Goal: Transaction & Acquisition: Purchase product/service

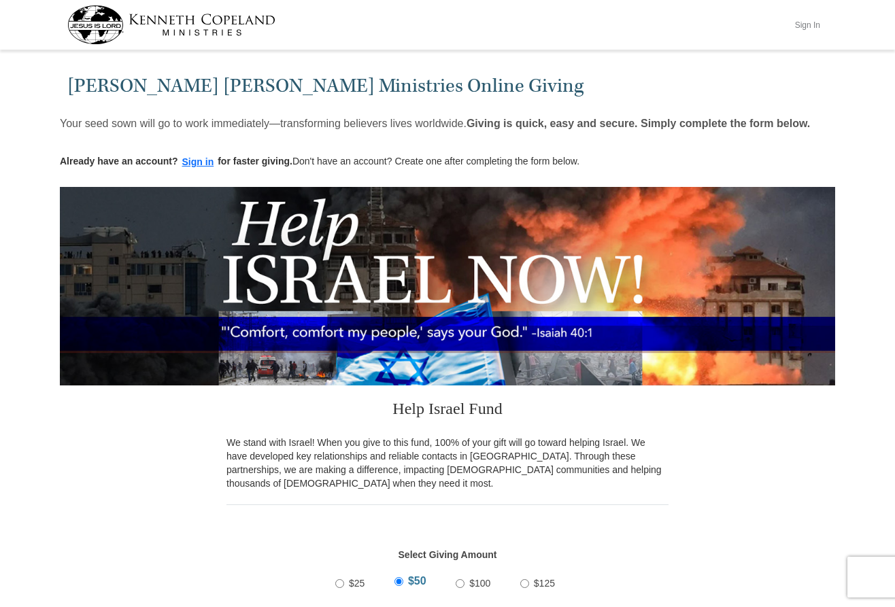
click at [806, 22] on button "Sign In" at bounding box center [806, 24] width 41 height 21
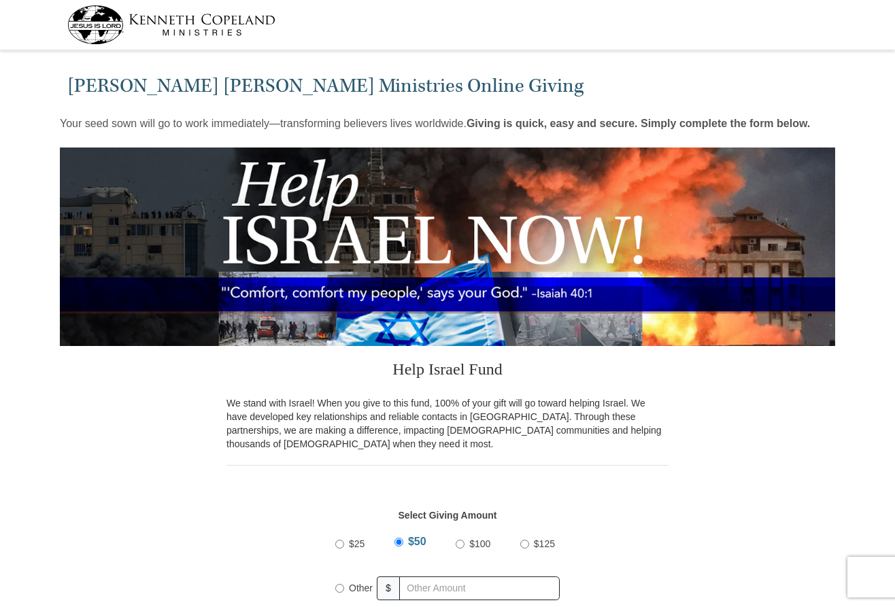
select select "AL"
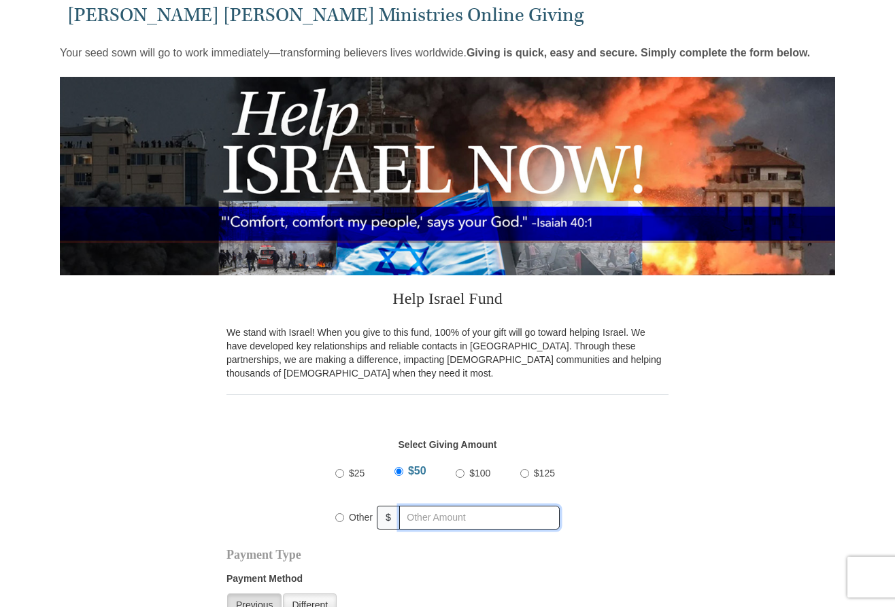
radio input "true"
click at [421, 516] on input "text" at bounding box center [482, 518] width 156 height 24
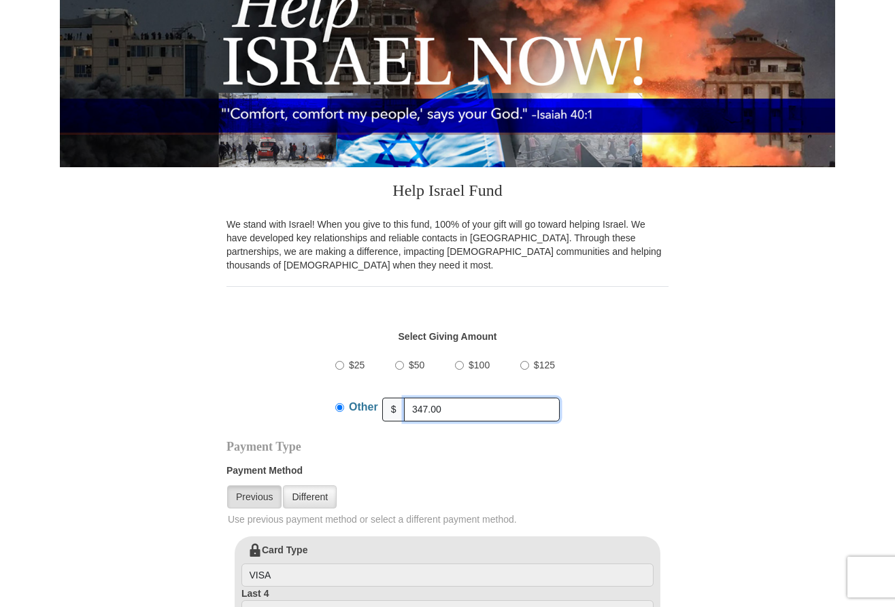
scroll to position [181, 0]
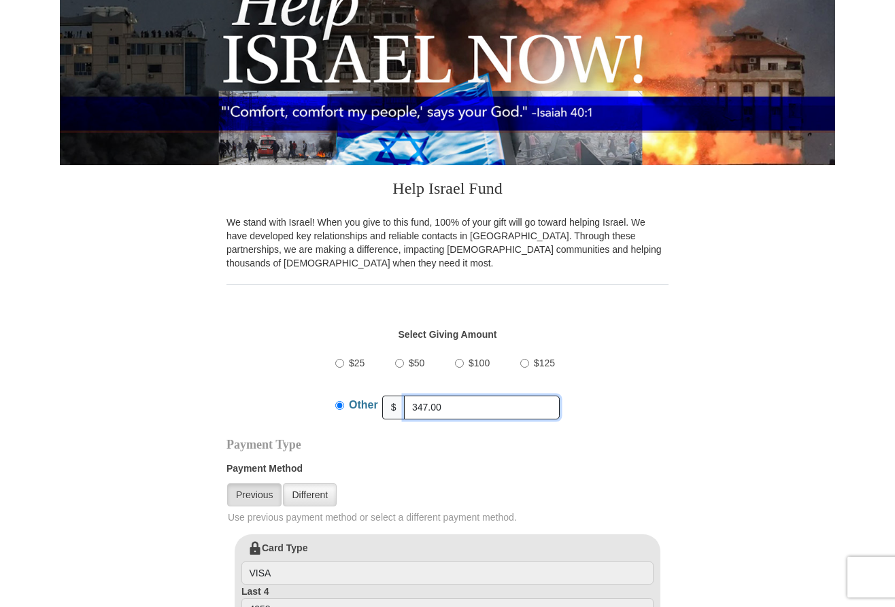
type input "347.00"
click at [282, 392] on div "$25 $50 $100 $125 Other $" at bounding box center [448, 390] width 428 height 88
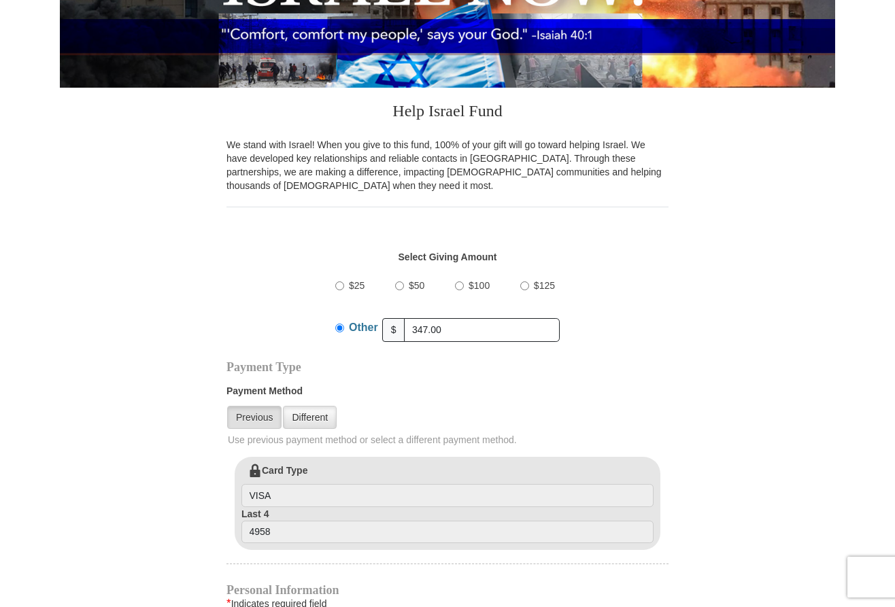
scroll to position [259, 0]
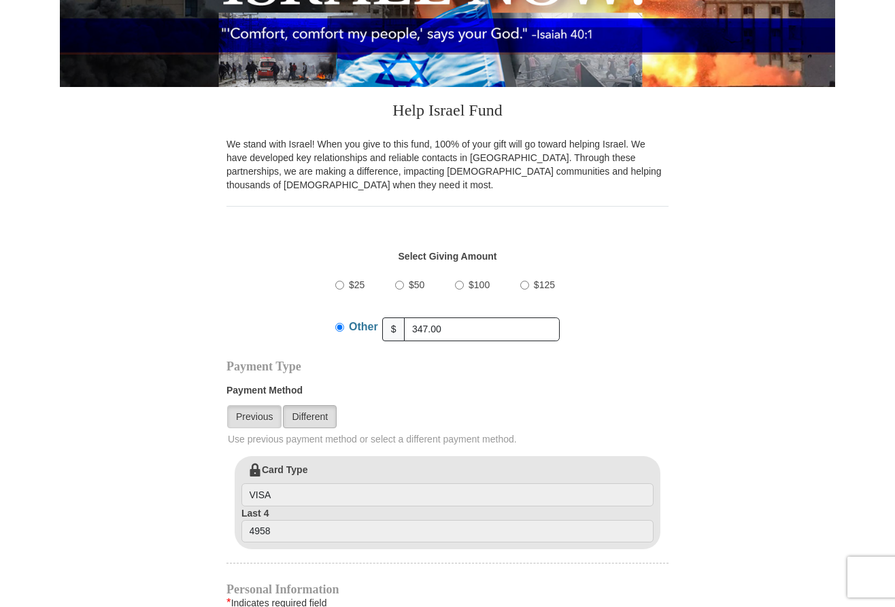
click at [307, 405] on link "Different" at bounding box center [310, 416] width 54 height 23
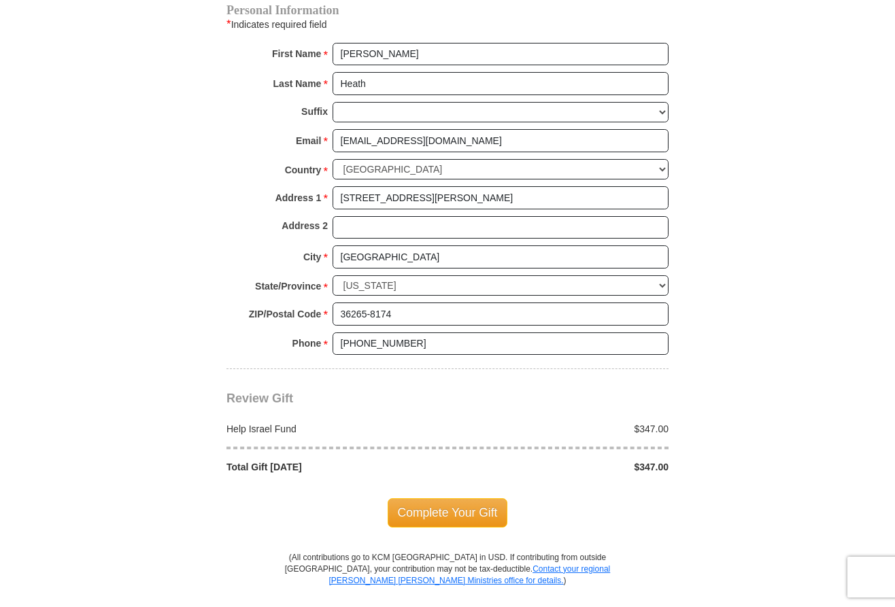
scroll to position [999, 0]
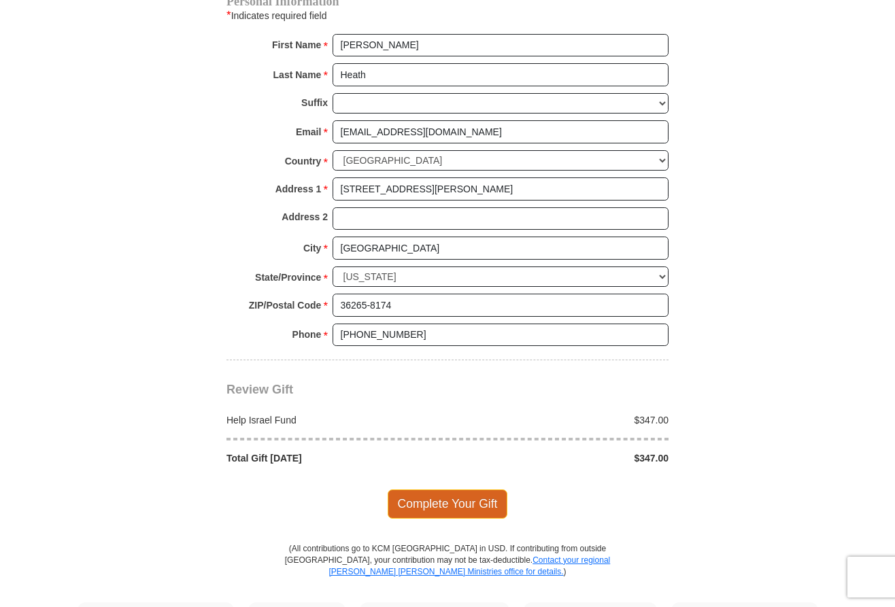
click at [431, 489] on span "Complete Your Gift" at bounding box center [447, 503] width 120 height 29
